Goal: Task Accomplishment & Management: Use online tool/utility

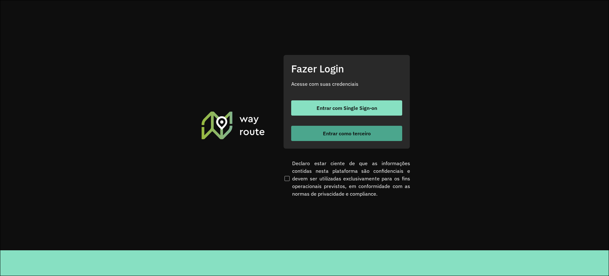
click at [323, 136] on span "Entrar como terceiro" at bounding box center [347, 133] width 48 height 5
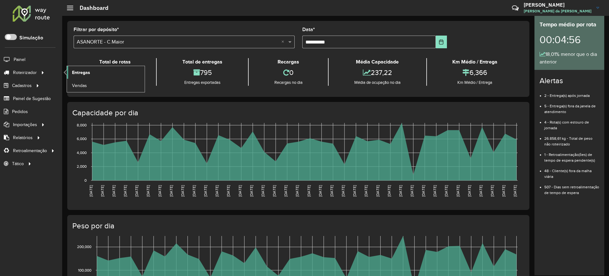
click at [70, 73] on link "Entregas" at bounding box center [106, 72] width 78 height 13
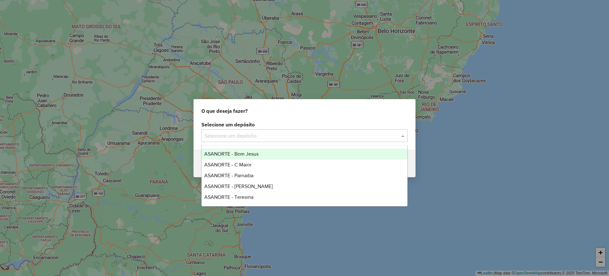
click at [253, 138] on input "text" at bounding box center [298, 136] width 187 height 8
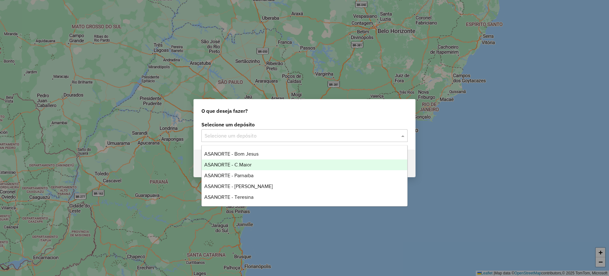
click at [241, 165] on span "ASANORTE - C.Maior" at bounding box center [227, 164] width 47 height 5
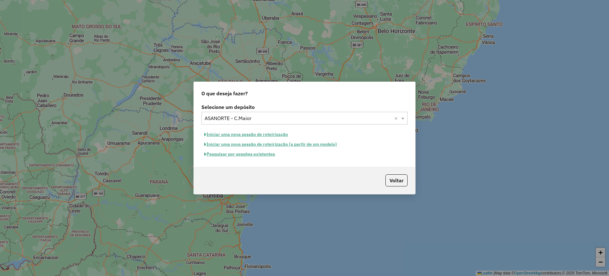
click at [242, 156] on button "Pesquisar por sessões existentes" at bounding box center [239, 154] width 76 height 10
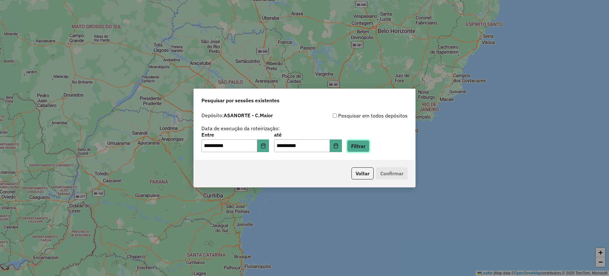
click at [366, 147] on button "Filtrar" at bounding box center [358, 146] width 23 height 12
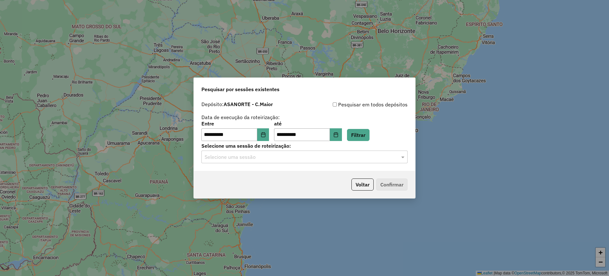
click at [262, 159] on input "text" at bounding box center [298, 157] width 187 height 8
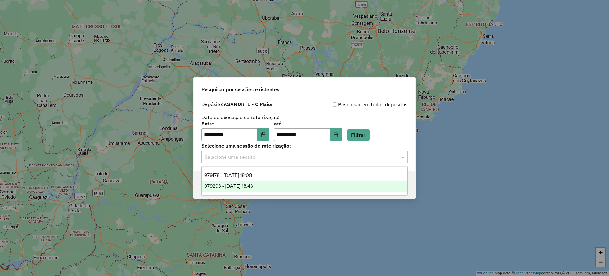
click at [249, 181] on div "979293 - 14/08/2025 18:43" at bounding box center [304, 185] width 205 height 11
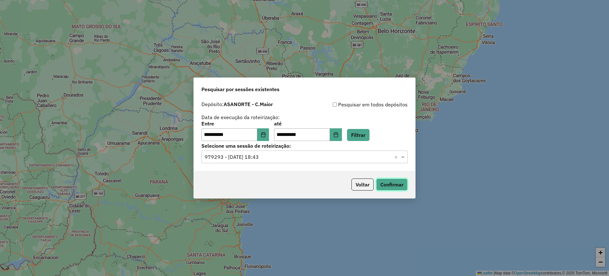
click at [393, 184] on button "Confirmar" at bounding box center [391, 184] width 31 height 12
click at [243, 157] on input "text" at bounding box center [298, 157] width 187 height 8
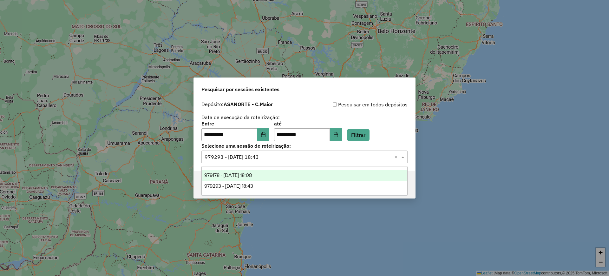
click at [246, 173] on span "979178 - 14/08/2025 18:08" at bounding box center [228, 174] width 48 height 5
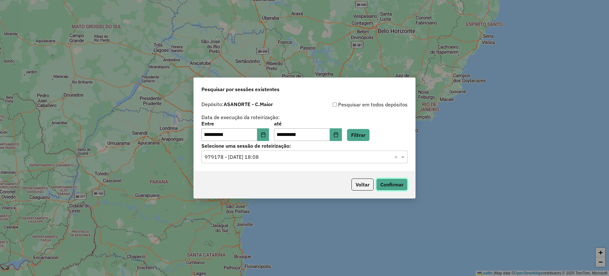
click at [391, 185] on button "Confirmar" at bounding box center [391, 184] width 31 height 12
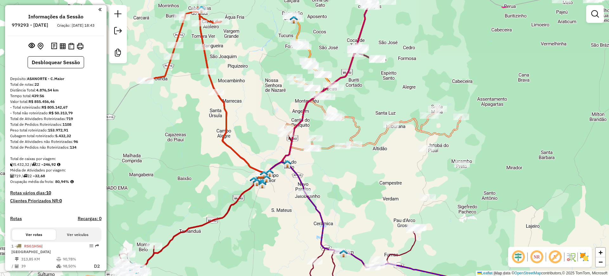
drag, startPoint x: 340, startPoint y: 131, endPoint x: 329, endPoint y: 166, distance: 36.7
click at [329, 166] on div "Janela de atendimento Grade de atendimento Capacidade Transportadoras Veículos …" at bounding box center [304, 138] width 609 height 276
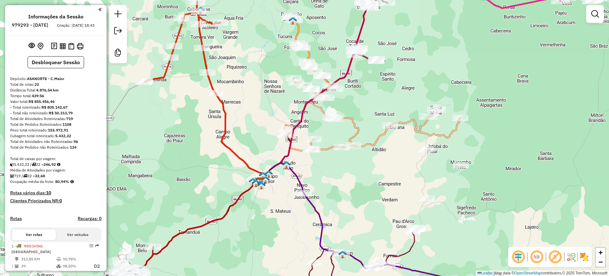
click at [350, 120] on icon at bounding box center [372, 110] width 176 height 79
select select "**********"
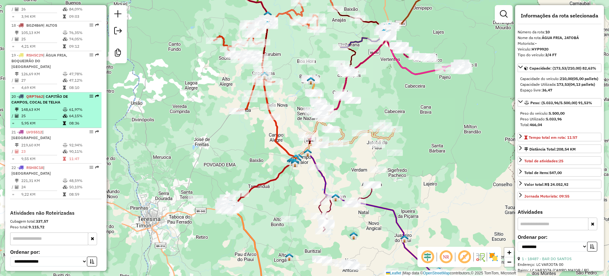
scroll to position [820, 0]
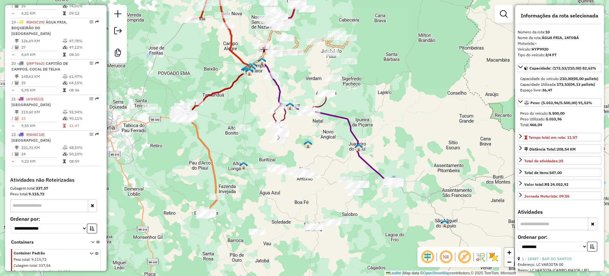
drag, startPoint x: 199, startPoint y: 145, endPoint x: 151, endPoint y: 60, distance: 98.2
click at [153, 55] on div "Janela de atendimento Grade de atendimento Capacidade Transportadoras Veículos …" at bounding box center [304, 138] width 609 height 276
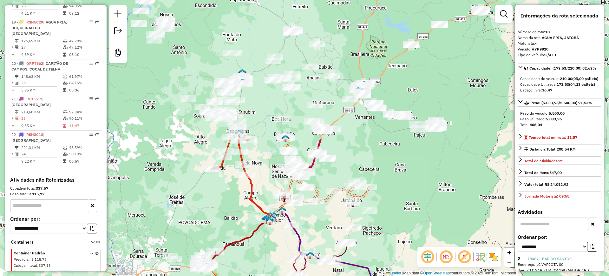
drag, startPoint x: 322, startPoint y: 122, endPoint x: 357, endPoint y: 289, distance: 170.5
click at [357, 275] on html "Aguarde... Pop-up bloqueado! Seu navegador bloqueou automáticamente a abertura …" at bounding box center [304, 138] width 609 height 276
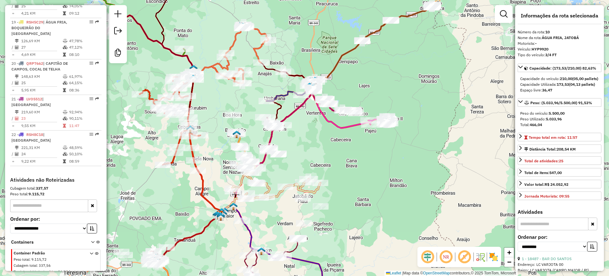
drag, startPoint x: 316, startPoint y: 81, endPoint x: 269, endPoint y: 72, distance: 48.4
click at [269, 72] on div "Janela de atendimento Grade de atendimento Capacidade Transportadoras Veículos …" at bounding box center [304, 138] width 609 height 276
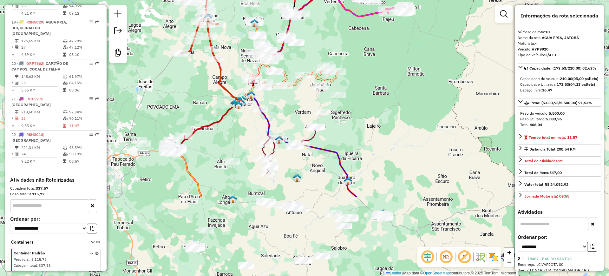
drag, startPoint x: 323, startPoint y: 144, endPoint x: 340, endPoint y: 37, distance: 107.5
click at [340, 37] on div "Rota 13 - Placa QRP7062 19425 - LEONARDO - DODO Rota 13 - Placa QRP7062 23070 -…" at bounding box center [304, 138] width 609 height 276
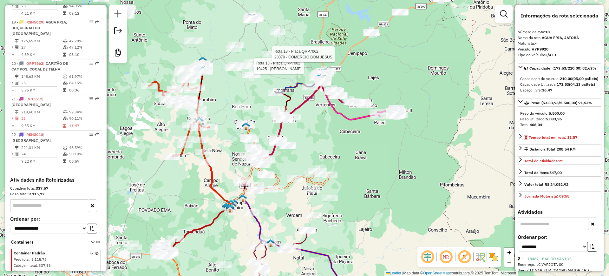
drag, startPoint x: 362, startPoint y: 110, endPoint x: 357, endPoint y: 192, distance: 81.3
click at [357, 192] on div "Rota 13 - Placa QRP7062 19425 - LEONARDO - DODO Rota 13 - Placa QRP7062 23070 -…" at bounding box center [304, 138] width 609 height 276
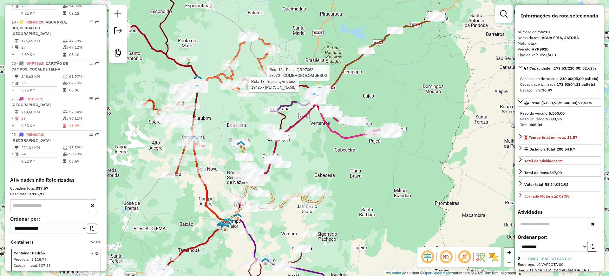
drag, startPoint x: 357, startPoint y: 144, endPoint x: 332, endPoint y: 178, distance: 42.4
click at [350, 165] on div "Rota 13 - Placa QRP7062 19425 - LEONARDO - DODO Rota 13 - Placa QRP7062 23070 -…" at bounding box center [304, 138] width 609 height 276
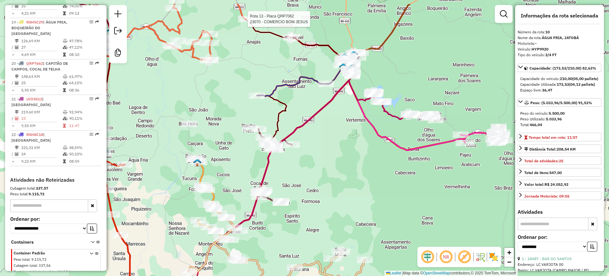
drag, startPoint x: 321, startPoint y: 106, endPoint x: 311, endPoint y: 125, distance: 21.0
click at [311, 125] on icon at bounding box center [354, 113] width 163 height 67
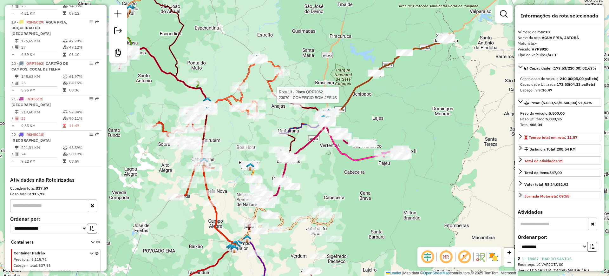
drag, startPoint x: 317, startPoint y: 138, endPoint x: 317, endPoint y: 155, distance: 17.4
click at [317, 155] on div "Rota 13 - Placa QRP7062 23070 - COMERCIO BOM JESUS Janela de atendimento Grade …" at bounding box center [304, 138] width 609 height 276
click at [367, 103] on div "Rota 13 - Placa QRP7062 23070 - COMERCIO BOM JESUS Janela de atendimento Grade …" at bounding box center [304, 138] width 609 height 276
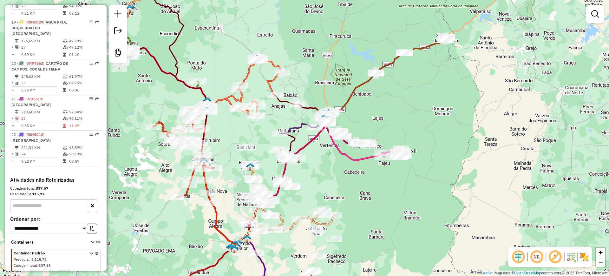
click at [213, 57] on div "Janela de atendimento Grade de atendimento Capacidade Transportadoras Veículos …" at bounding box center [304, 138] width 609 height 276
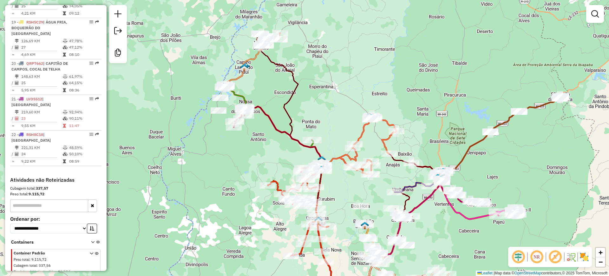
drag, startPoint x: 208, startPoint y: 46, endPoint x: 260, endPoint y: -15, distance: 80.7
click at [260, 0] on html "Aguarde... Pop-up bloqueado! Seu navegador bloqueou automáticamente a abertura …" at bounding box center [304, 138] width 609 height 276
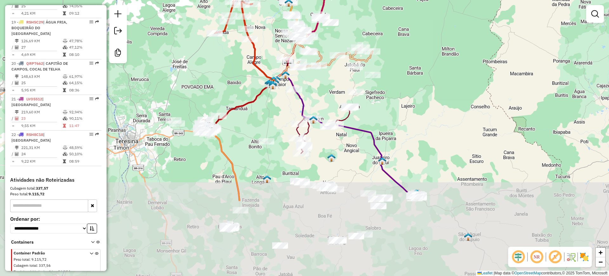
drag, startPoint x: 226, startPoint y: 176, endPoint x: 212, endPoint y: 73, distance: 103.4
click at [212, 73] on div "Janela de atendimento Grade de atendimento Capacidade Transportadoras Veículos …" at bounding box center [304, 138] width 609 height 276
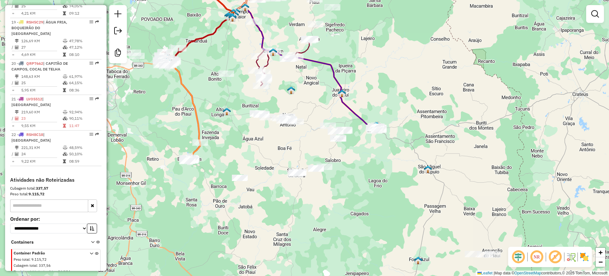
drag, startPoint x: 251, startPoint y: 161, endPoint x: 211, endPoint y: 93, distance: 78.6
click at [211, 93] on div "Janela de atendimento Grade de atendimento Capacidade Transportadoras Veículos …" at bounding box center [304, 138] width 609 height 276
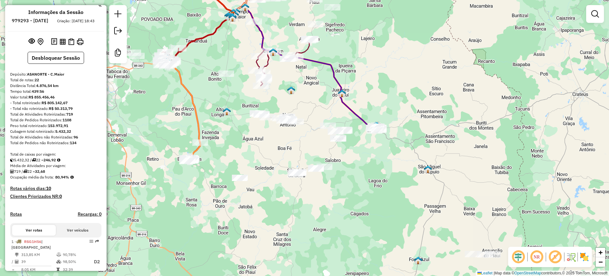
scroll to position [0, 0]
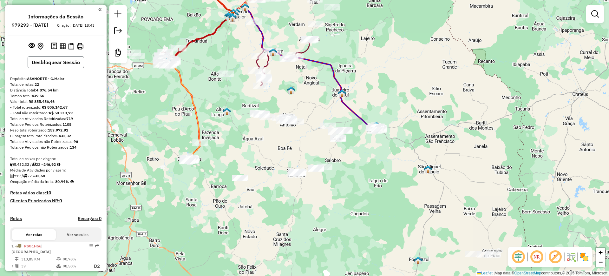
click at [53, 68] on button "Desbloquear Sessão" at bounding box center [56, 62] width 56 height 12
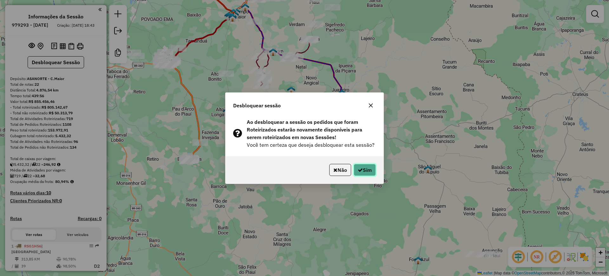
click at [361, 170] on button "Sim" at bounding box center [365, 170] width 22 height 12
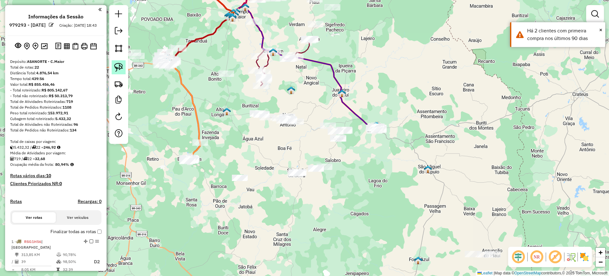
click at [115, 65] on img at bounding box center [118, 67] width 9 height 9
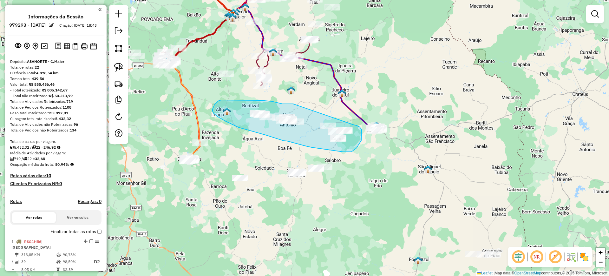
drag, startPoint x: 293, startPoint y: 104, endPoint x: 328, endPoint y: 119, distance: 38.5
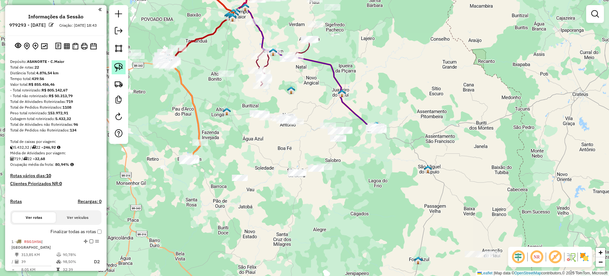
click at [124, 71] on link at bounding box center [119, 67] width 14 height 14
click at [121, 69] on img at bounding box center [118, 67] width 9 height 9
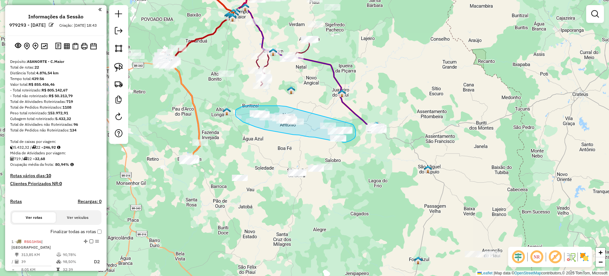
drag, startPoint x: 286, startPoint y: 106, endPoint x: 345, endPoint y: 121, distance: 61.2
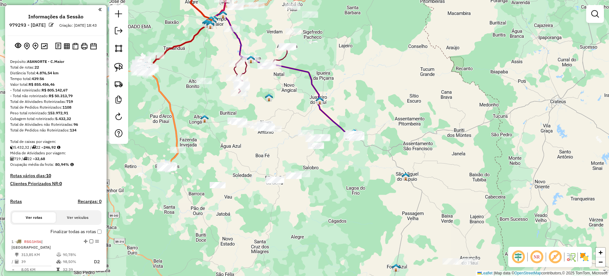
drag, startPoint x: 339, startPoint y: 110, endPoint x: 309, endPoint y: 118, distance: 30.5
click at [309, 118] on div "Janela de atendimento Grade de atendimento Capacidade Transportadoras Veículos …" at bounding box center [304, 138] width 609 height 276
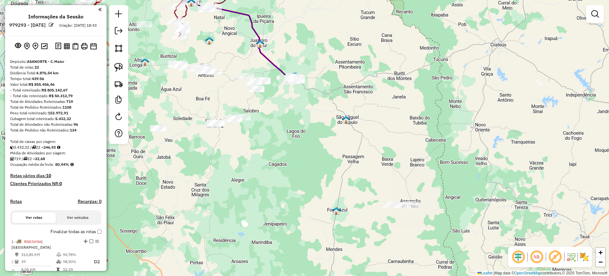
drag, startPoint x: 383, startPoint y: 165, endPoint x: 314, endPoint y: 106, distance: 90.9
click at [314, 106] on div "Janela de atendimento Grade de atendimento Capacidade Transportadoras Veículos …" at bounding box center [304, 138] width 609 height 276
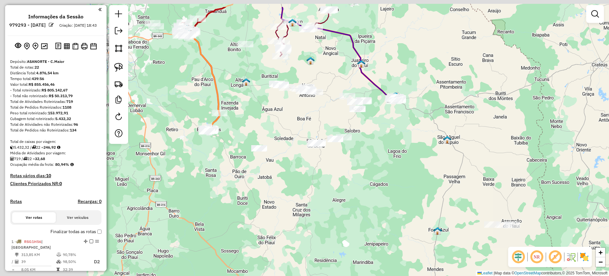
drag, startPoint x: 309, startPoint y: 172, endPoint x: 402, endPoint y: 206, distance: 99.1
click at [402, 206] on div "Janela de atendimento Grade de atendimento Capacidade Transportadoras Veículos …" at bounding box center [304, 138] width 609 height 276
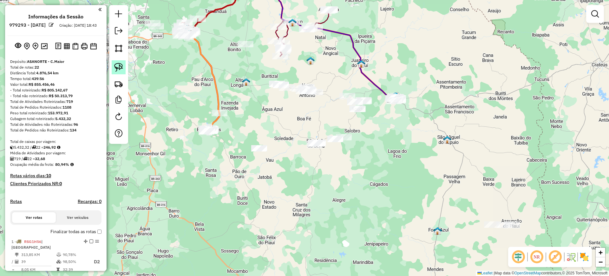
click at [120, 69] on img at bounding box center [118, 67] width 9 height 9
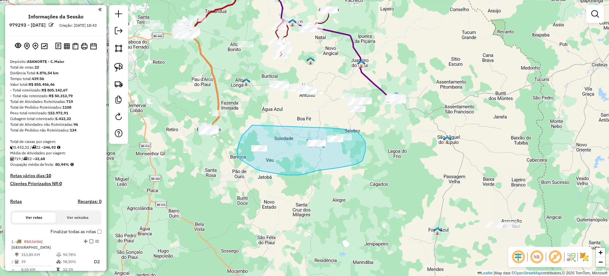
drag, startPoint x: 252, startPoint y: 125, endPoint x: 325, endPoint y: 127, distance: 72.6
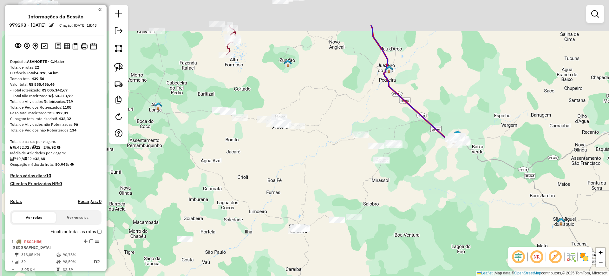
drag, startPoint x: 302, startPoint y: 124, endPoint x: 308, endPoint y: 154, distance: 31.1
click at [312, 159] on div "Janela de atendimento Grade de atendimento Capacidade Transportadoras Veículos …" at bounding box center [304, 138] width 609 height 276
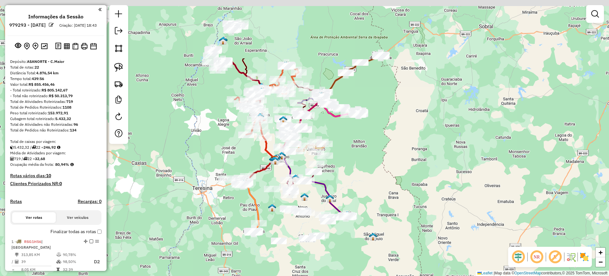
drag, startPoint x: 311, startPoint y: 112, endPoint x: 316, endPoint y: 203, distance: 91.5
click at [316, 200] on div "Janela de atendimento Grade de atendimento Capacidade Transportadoras Veículos …" at bounding box center [304, 138] width 609 height 276
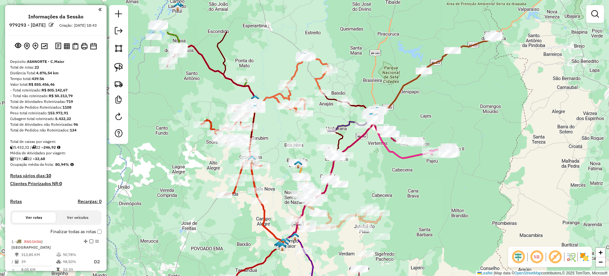
drag, startPoint x: 287, startPoint y: 90, endPoint x: 311, endPoint y: 172, distance: 85.3
click at [310, 150] on div "Janela de atendimento Grade de atendimento Capacidade Transportadoras Veículos …" at bounding box center [304, 138] width 609 height 276
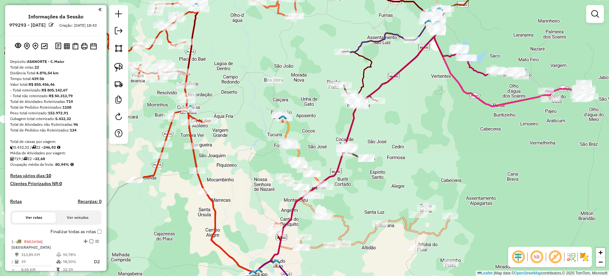
click at [300, 151] on icon at bounding box center [300, 153] width 42 height 79
select select "**********"
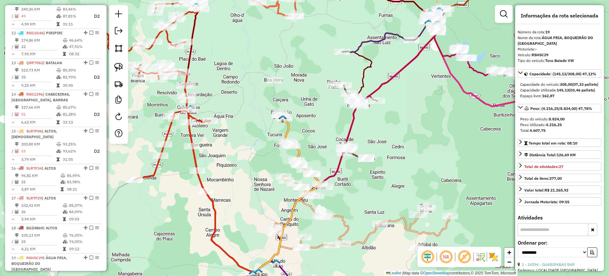
scroll to position [828, 0]
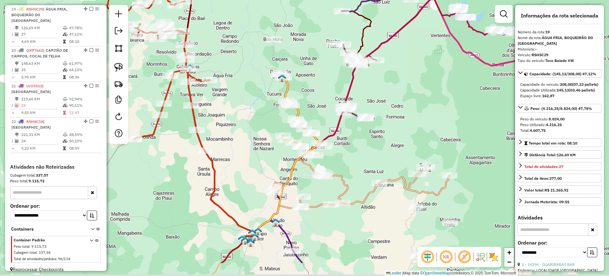
drag, startPoint x: 262, startPoint y: 164, endPoint x: 274, endPoint y: 102, distance: 62.6
click at [269, 105] on div "Janela de atendimento Grade de atendimento Capacidade Transportadoras Veículos …" at bounding box center [304, 138] width 609 height 276
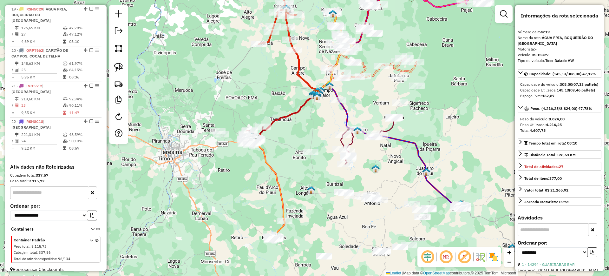
drag, startPoint x: 282, startPoint y: 192, endPoint x: 334, endPoint y: 126, distance: 83.8
click at [334, 126] on div "Janela de atendimento Grade de atendimento Capacidade Transportadoras Veículos …" at bounding box center [304, 138] width 609 height 276
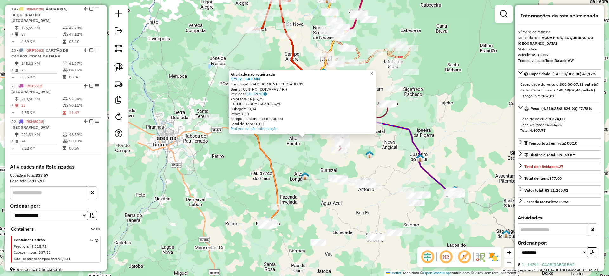
click at [290, 163] on div "Atividade não roteirizada 17732 - BAR MM Endereço: JOAO DO MONTE FURTADO 07 Bai…" at bounding box center [304, 138] width 609 height 276
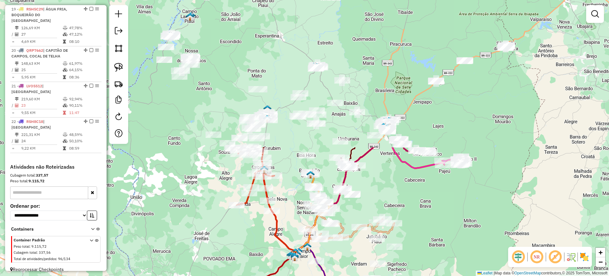
drag, startPoint x: 297, startPoint y: 119, endPoint x: 285, endPoint y: 294, distance: 175.1
click at [285, 275] on html "Aguarde... Pop-up bloqueado! Seu navegador bloqueou automáticamente a abertura …" at bounding box center [304, 138] width 609 height 276
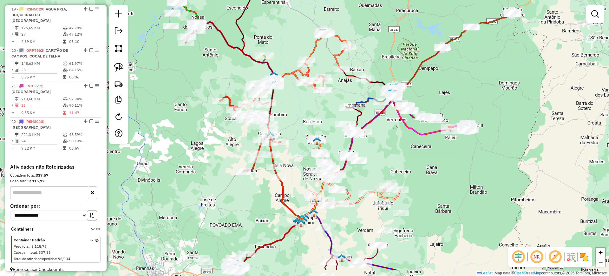
drag, startPoint x: 296, startPoint y: 164, endPoint x: 298, endPoint y: 121, distance: 42.9
click at [298, 121] on div "Janela de atendimento Grade de atendimento Capacidade Transportadoras Veículos …" at bounding box center [304, 138] width 609 height 276
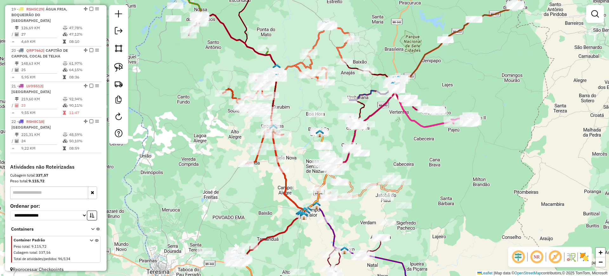
drag, startPoint x: 297, startPoint y: 100, endPoint x: 318, endPoint y: 133, distance: 38.5
click at [319, 133] on div "Janela de atendimento Grade de atendimento Capacidade Transportadoras Veículos …" at bounding box center [304, 138] width 609 height 276
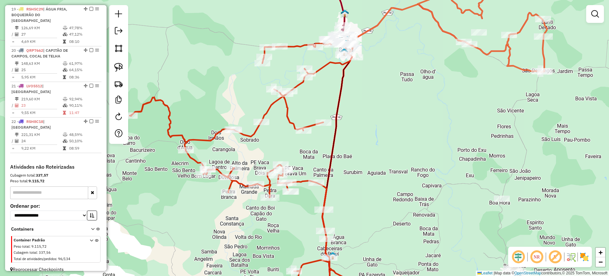
click at [269, 107] on icon at bounding box center [251, 169] width 243 height 267
select select "**********"
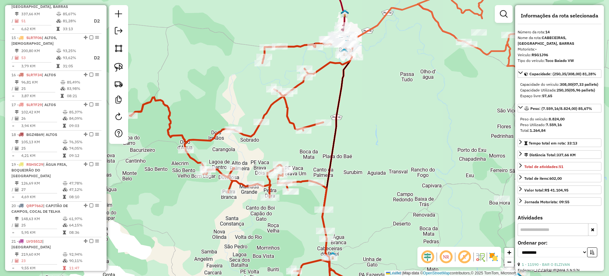
scroll to position [665, 0]
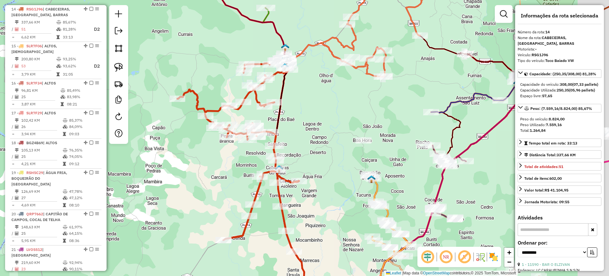
drag, startPoint x: 355, startPoint y: 167, endPoint x: 310, endPoint y: 140, distance: 53.3
click at [310, 141] on div "Janela de atendimento Grade de atendimento Capacidade Transportadoras Veículos …" at bounding box center [304, 138] width 609 height 276
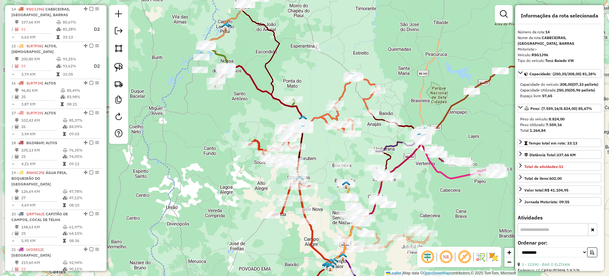
drag, startPoint x: 341, startPoint y: 121, endPoint x: 351, endPoint y: 150, distance: 30.1
click at [351, 150] on div "Janela de atendimento Grade de atendimento Capacidade Transportadoras Veículos …" at bounding box center [304, 138] width 609 height 276
click at [318, 75] on div "Janela de atendimento Grade de atendimento Capacidade Transportadoras Veículos …" at bounding box center [304, 138] width 609 height 276
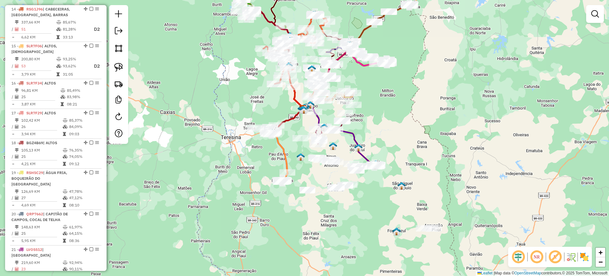
drag, startPoint x: 445, startPoint y: 171, endPoint x: 384, endPoint y: 109, distance: 87.4
click at [384, 109] on div "Janela de atendimento Grade de atendimento Capacidade Transportadoras Veículos …" at bounding box center [304, 138] width 609 height 276
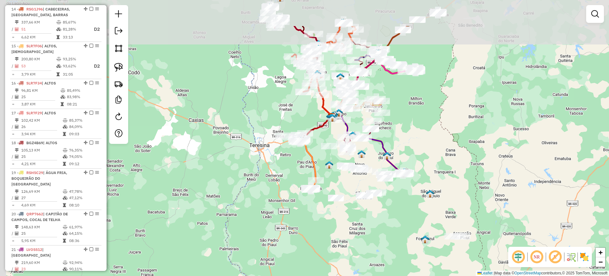
drag, startPoint x: 384, startPoint y: 77, endPoint x: 420, endPoint y: 133, distance: 67.0
click at [420, 137] on div "Janela de atendimento Grade de atendimento Capacidade Transportadoras Veículos …" at bounding box center [304, 138] width 609 height 276
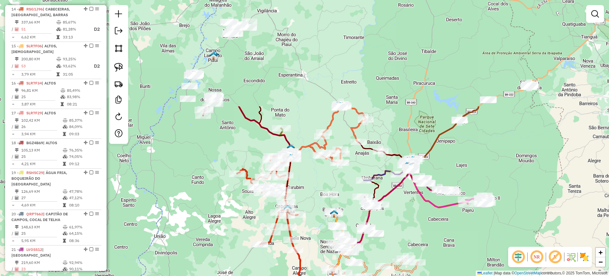
drag, startPoint x: 328, startPoint y: 54, endPoint x: 344, endPoint y: 177, distance: 124.3
click at [344, 183] on div "Janela de atendimento Grade de atendimento Capacidade Transportadoras Veículos …" at bounding box center [304, 138] width 609 height 276
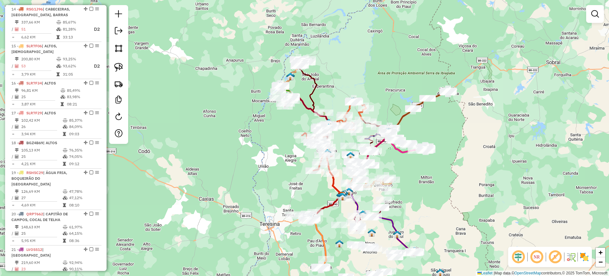
click at [403, 118] on icon at bounding box center [377, 151] width 71 height 87
select select "**********"
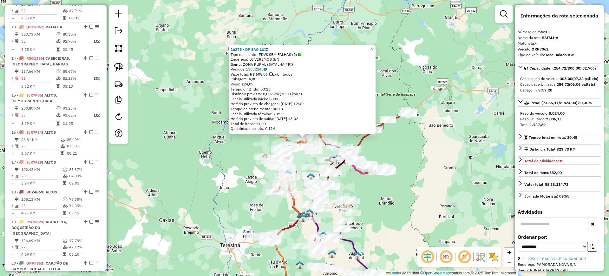
scroll to position [634, 0]
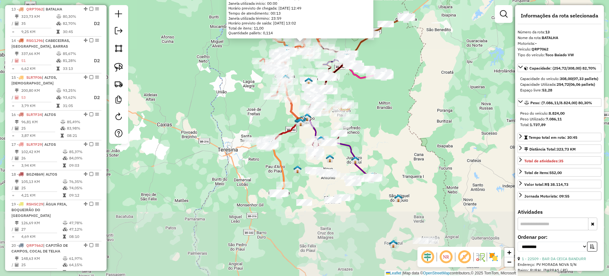
drag, startPoint x: 276, startPoint y: 218, endPoint x: 274, endPoint y: 122, distance: 95.8
click at [274, 122] on div "16275 - DP SAO LUIZ Tipo de cliente: PDVS SEM FALHAS (9) Endereço: LC VEREMOS S…" at bounding box center [304, 138] width 609 height 276
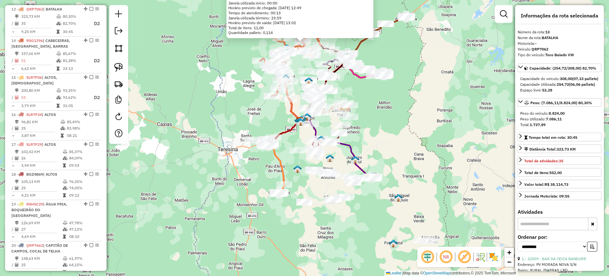
click at [282, 165] on icon at bounding box center [277, 168] width 16 height 50
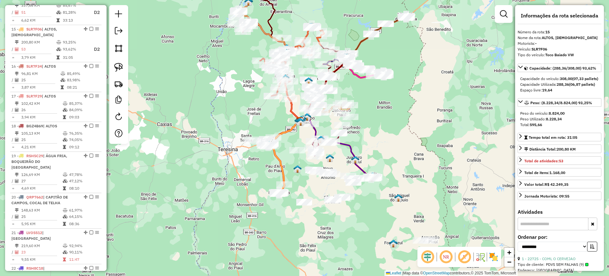
scroll to position [702, 0]
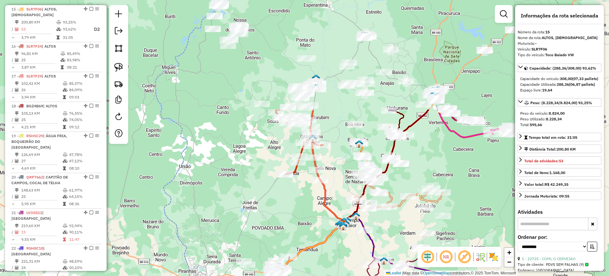
drag, startPoint x: 337, startPoint y: 112, endPoint x: 328, endPoint y: 253, distance: 141.4
click at [329, 250] on div "Janela de atendimento Grade de atendimento Capacidade Transportadoras Veículos …" at bounding box center [304, 138] width 609 height 276
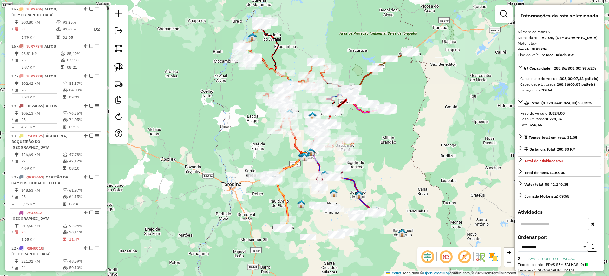
drag, startPoint x: 207, startPoint y: 135, endPoint x: 213, endPoint y: 119, distance: 17.1
click at [213, 119] on div "Janela de atendimento Grade de atendimento Capacidade Transportadoras Veículos …" at bounding box center [304, 138] width 609 height 276
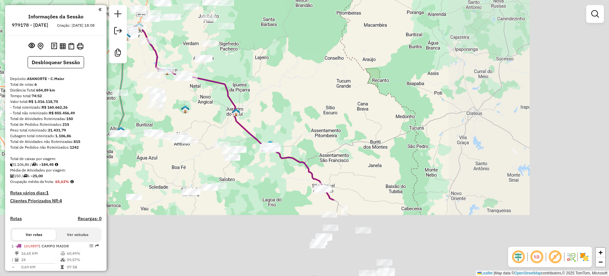
drag, startPoint x: 494, startPoint y: 118, endPoint x: 321, endPoint y: 3, distance: 208.4
click at [323, 0] on html "Aguarde... Pop-up bloqueado! Seu navegador bloqueou automáticamente a abertura …" at bounding box center [304, 138] width 609 height 276
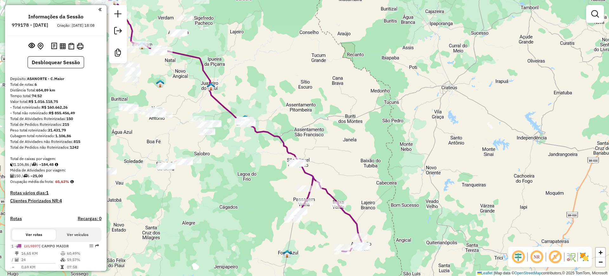
click at [283, 148] on icon at bounding box center [199, 81] width 197 height 163
select select "**********"
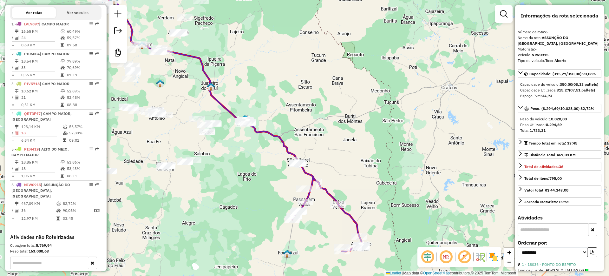
scroll to position [285, 0]
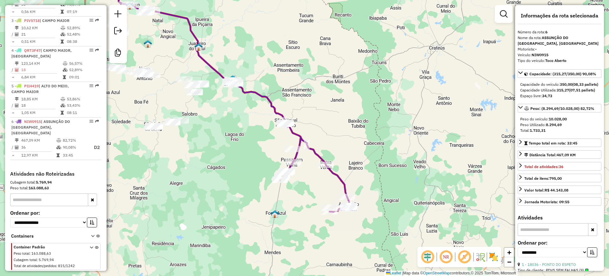
drag, startPoint x: 372, startPoint y: 165, endPoint x: 357, endPoint y: 118, distance: 48.9
click at [357, 119] on div "Janela de atendimento Grade de atendimento Capacidade Transportadoras Veículos …" at bounding box center [304, 138] width 609 height 276
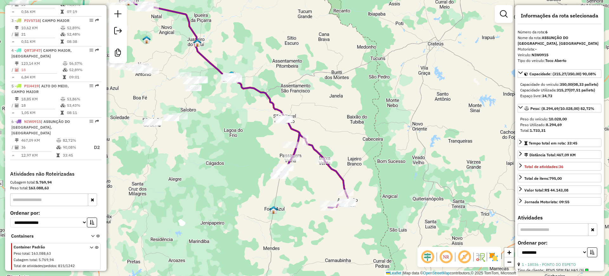
click at [316, 153] on icon at bounding box center [314, 163] width 70 height 89
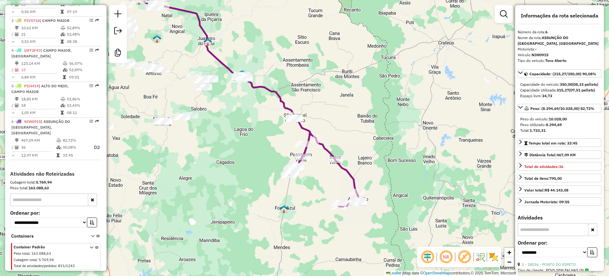
drag, startPoint x: 329, startPoint y: 108, endPoint x: 340, endPoint y: 107, distance: 10.5
click at [340, 107] on div "Janela de atendimento Grade de atendimento Capacidade Transportadoras Veículos …" at bounding box center [304, 138] width 609 height 276
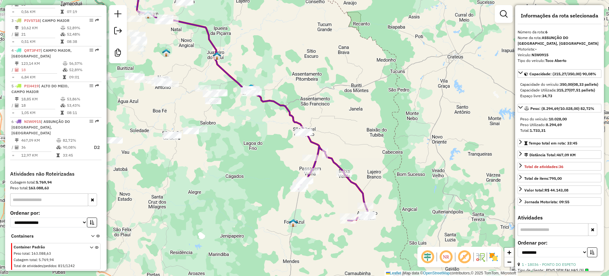
drag, startPoint x: 256, startPoint y: 119, endPoint x: 269, endPoint y: 129, distance: 16.9
click at [267, 132] on div "Janela de atendimento Grade de atendimento Capacidade Transportadoras Veículos …" at bounding box center [304, 138] width 609 height 276
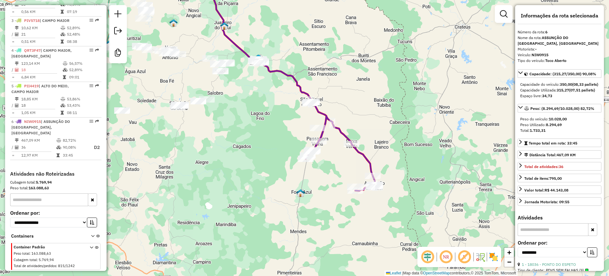
drag, startPoint x: 278, startPoint y: 104, endPoint x: 288, endPoint y: 39, distance: 65.2
click at [288, 39] on div "Janela de atendimento Grade de atendimento Capacidade Transportadoras Veículos …" at bounding box center [304, 138] width 609 height 276
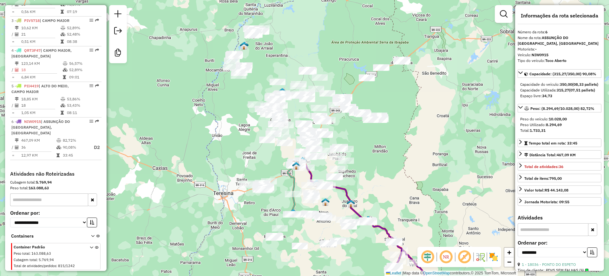
drag, startPoint x: 330, startPoint y: 69, endPoint x: 407, endPoint y: 220, distance: 169.9
click at [407, 220] on div "Janela de atendimento Grade de atendimento Capacidade Transportadoras Veículos …" at bounding box center [304, 138] width 609 height 276
